Goal: Consume media (video, audio): Consume media (video, audio)

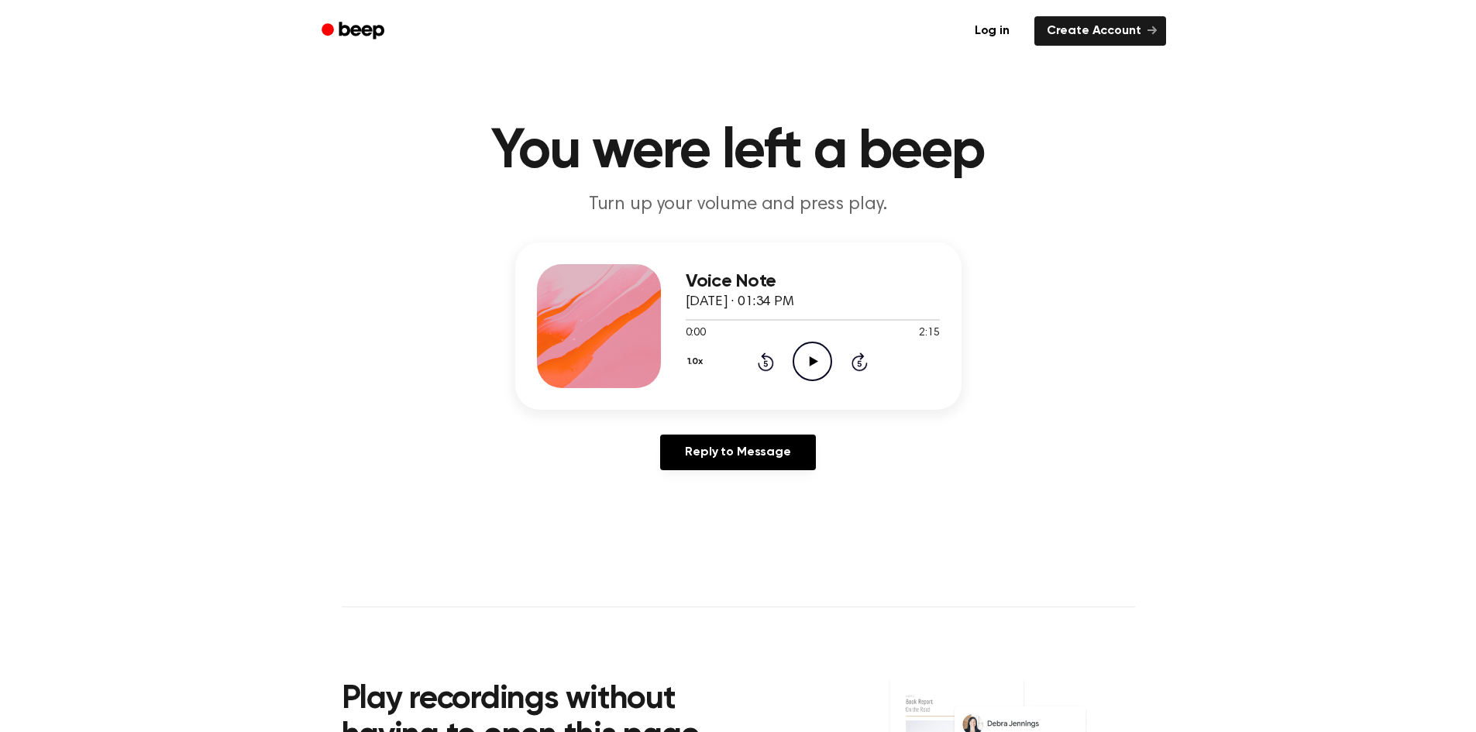
click at [810, 357] on icon "Play Audio" at bounding box center [813, 362] width 40 height 40
click at [810, 357] on icon at bounding box center [812, 361] width 7 height 10
click at [817, 366] on icon "Play Audio" at bounding box center [813, 362] width 40 height 40
click at [802, 319] on div at bounding box center [813, 320] width 254 height 2
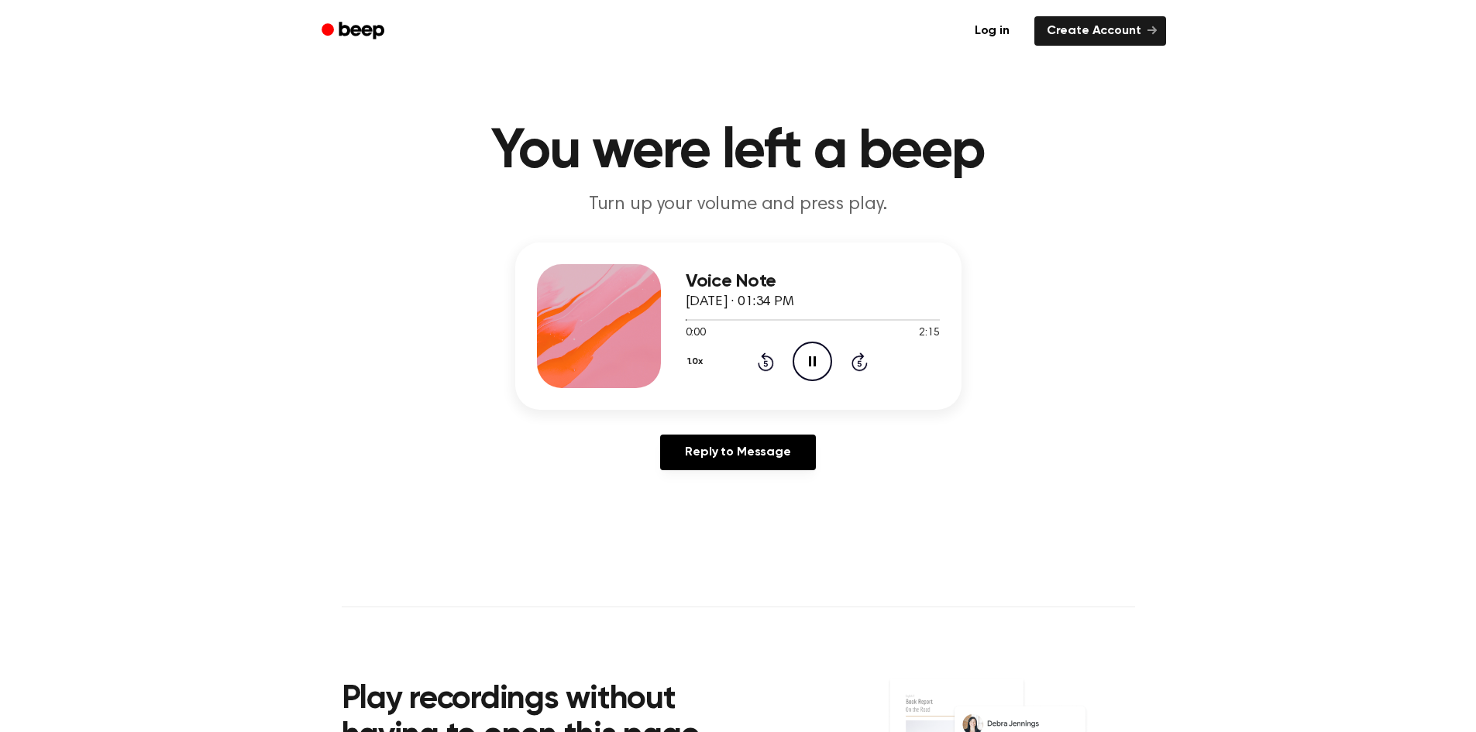
click at [859, 361] on icon at bounding box center [860, 363] width 4 height 6
click at [860, 361] on icon at bounding box center [860, 363] width 4 height 6
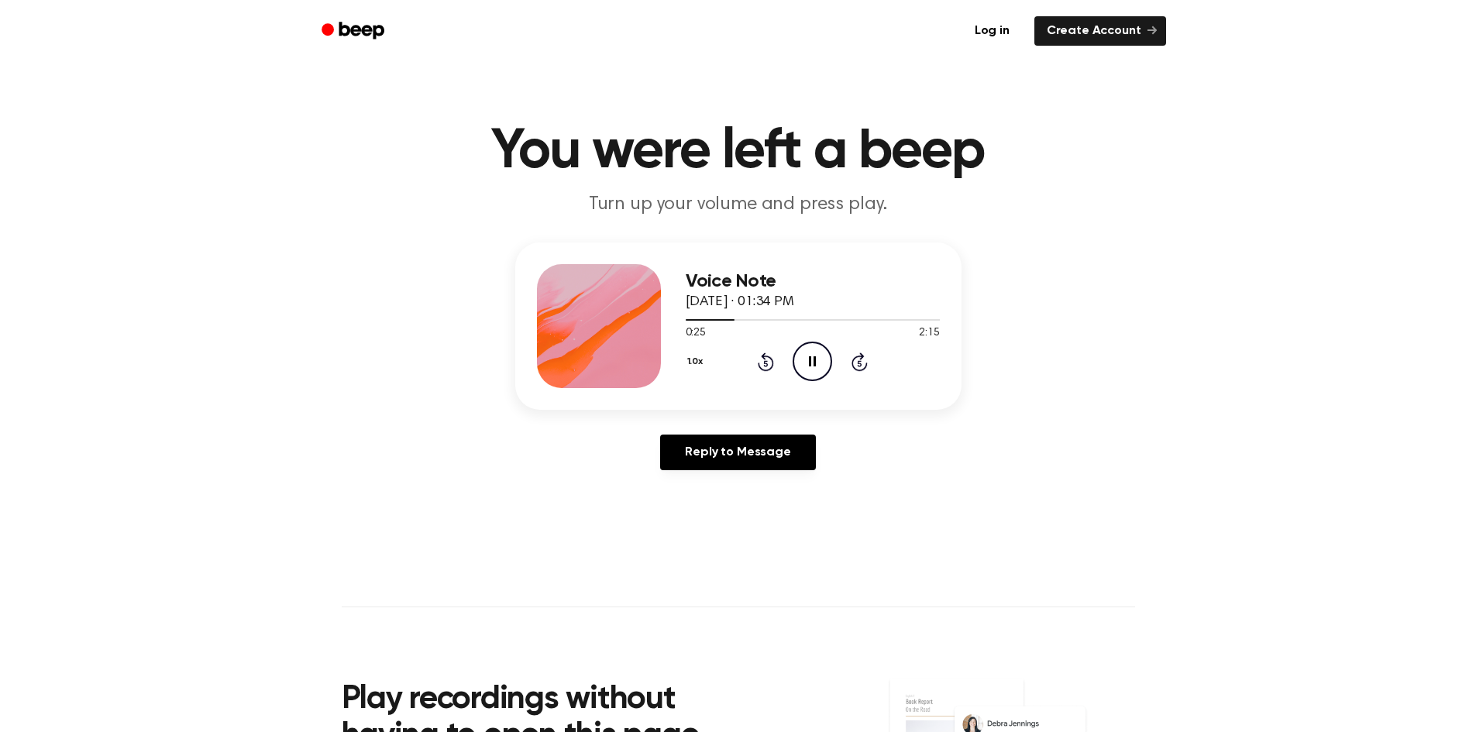
click at [860, 361] on icon at bounding box center [860, 363] width 4 height 6
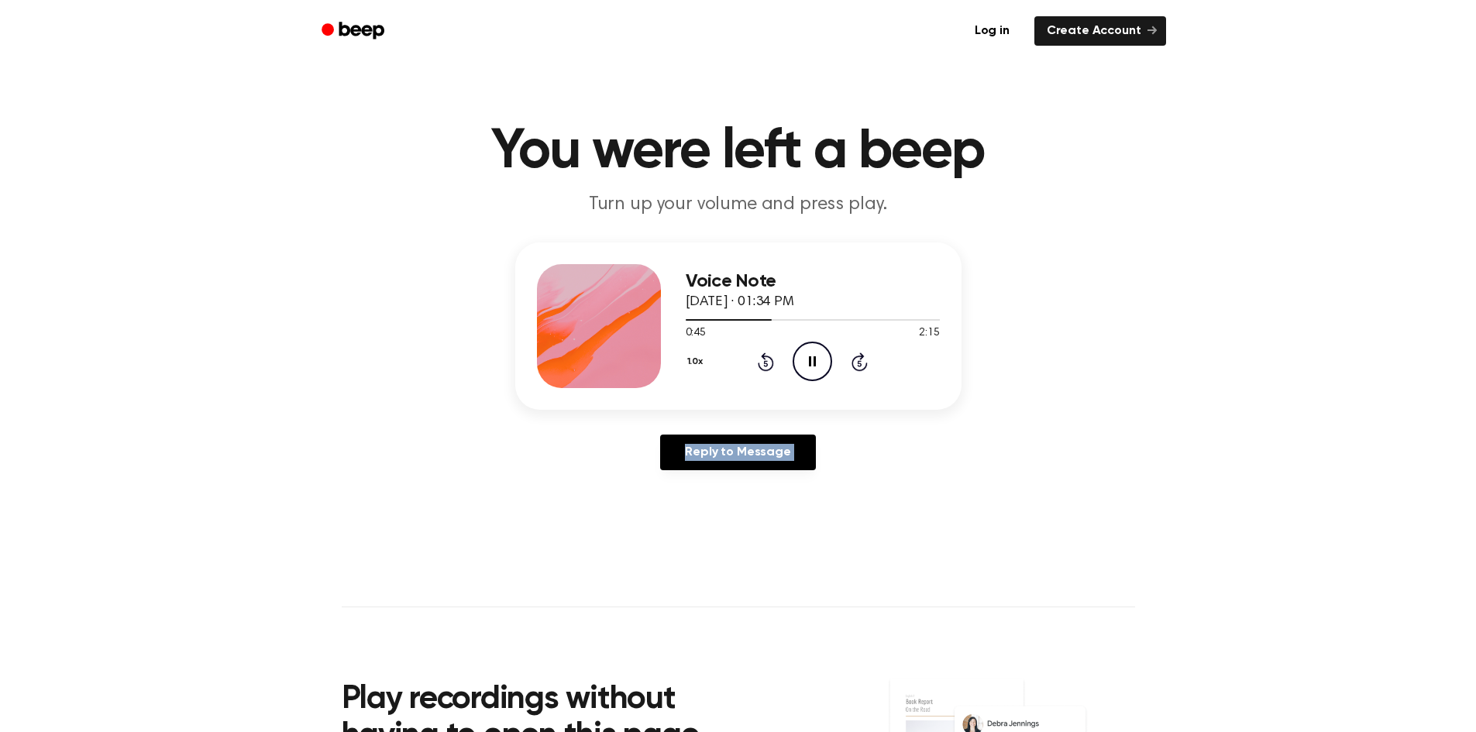
click at [860, 361] on icon at bounding box center [860, 363] width 4 height 6
click at [1020, 394] on div "Voice Note September 26, 2025 · 01:34 PM 1:11 2:15 Your browser does not suppor…" at bounding box center [738, 362] width 1439 height 240
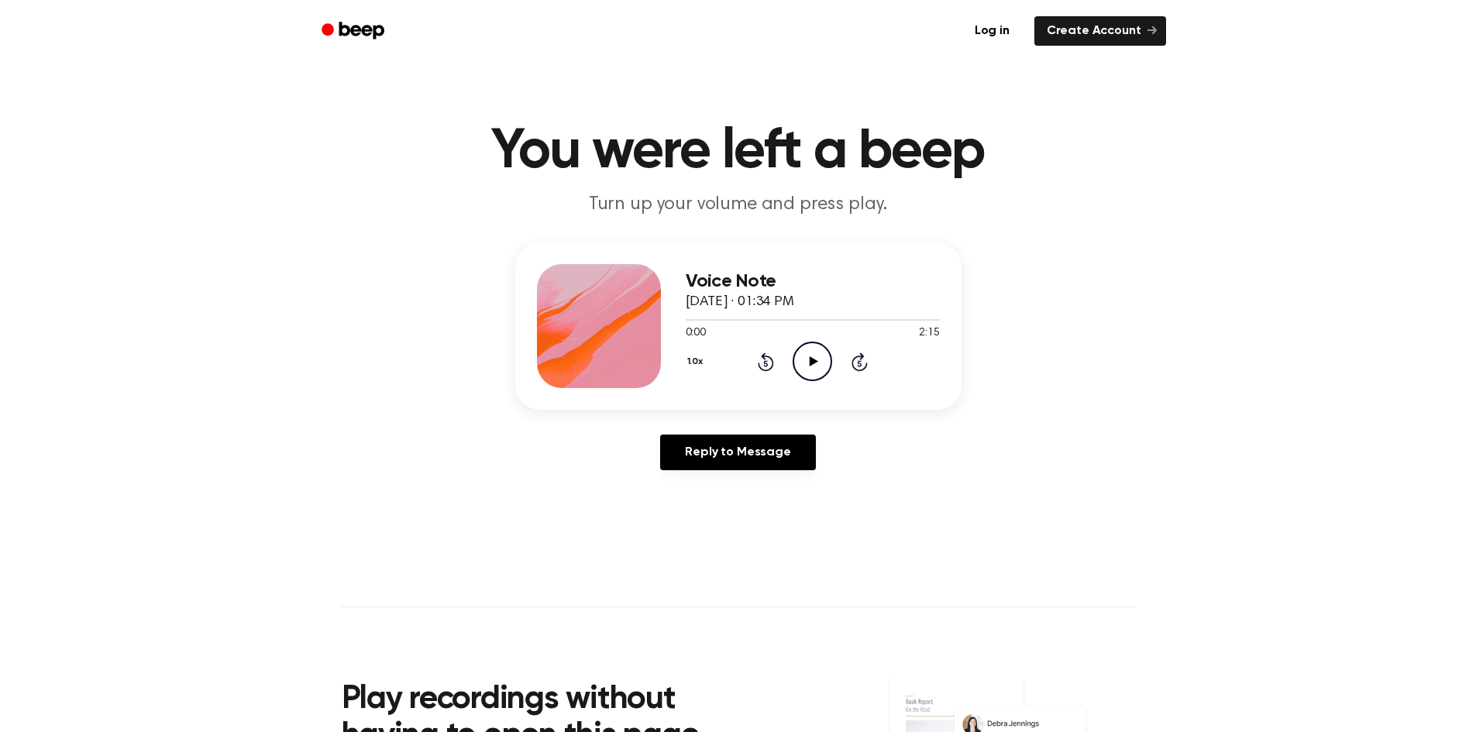
click at [805, 397] on div "Voice Note [DATE] · 01:34 PM 0:00 2:15 Your browser does not support the [objec…" at bounding box center [738, 325] width 446 height 167
click at [818, 377] on icon "Play Audio" at bounding box center [813, 362] width 40 height 40
click at [767, 459] on link "Reply to Message" at bounding box center [737, 453] width 155 height 36
